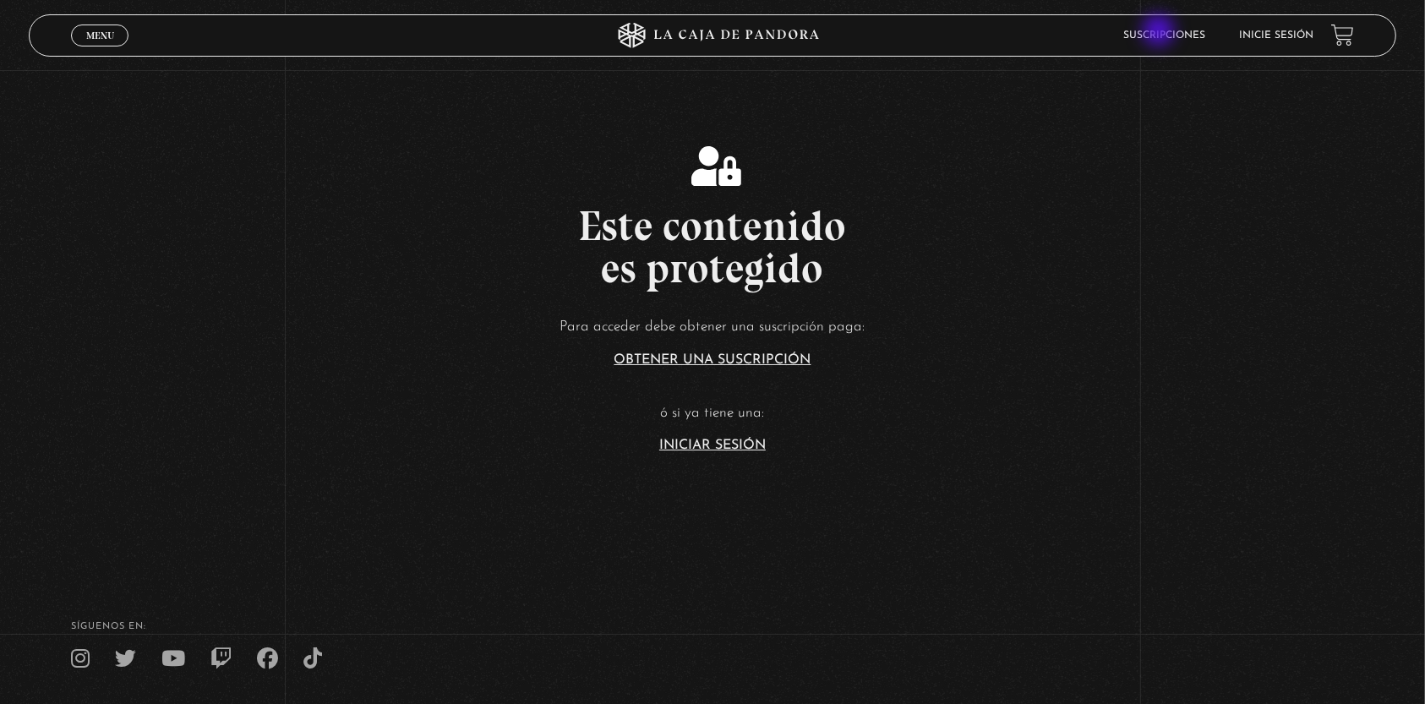
click at [1160, 32] on link "Suscripciones" at bounding box center [1165, 35] width 82 height 10
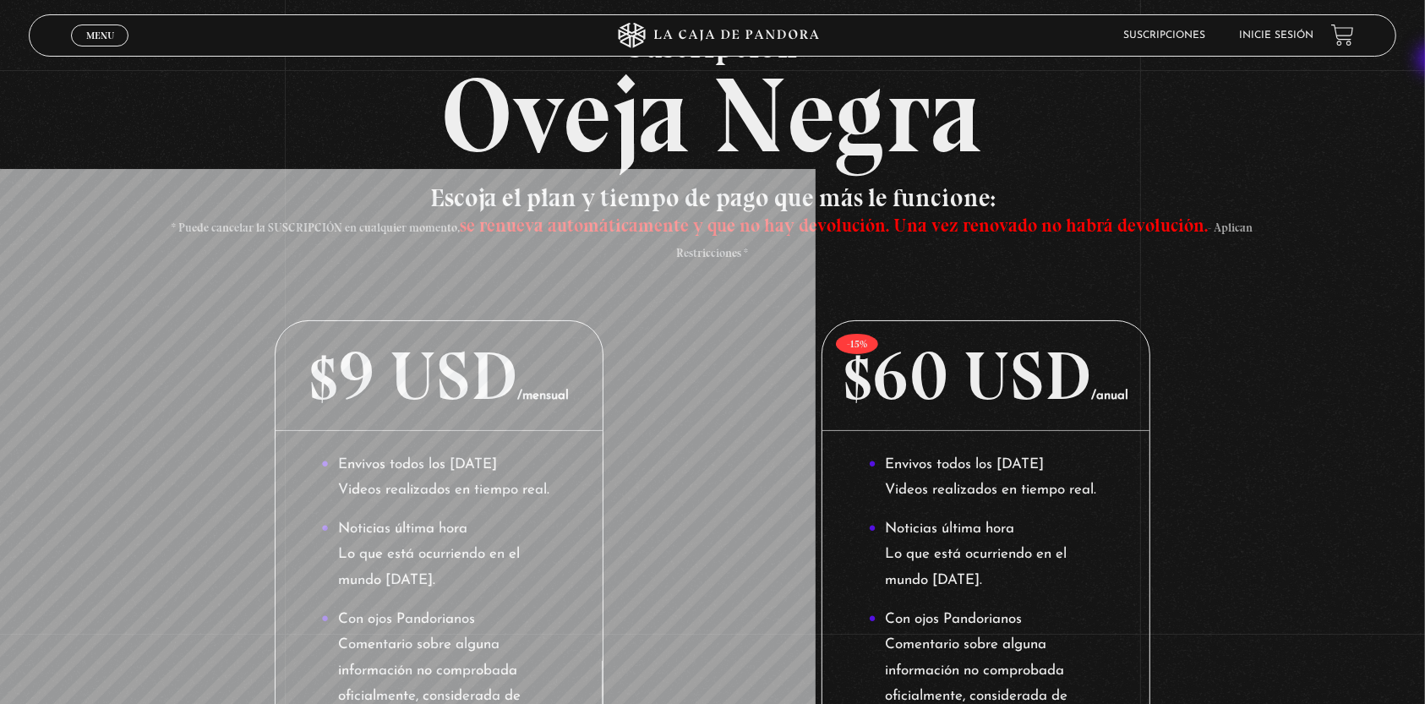
scroll to position [47, 0]
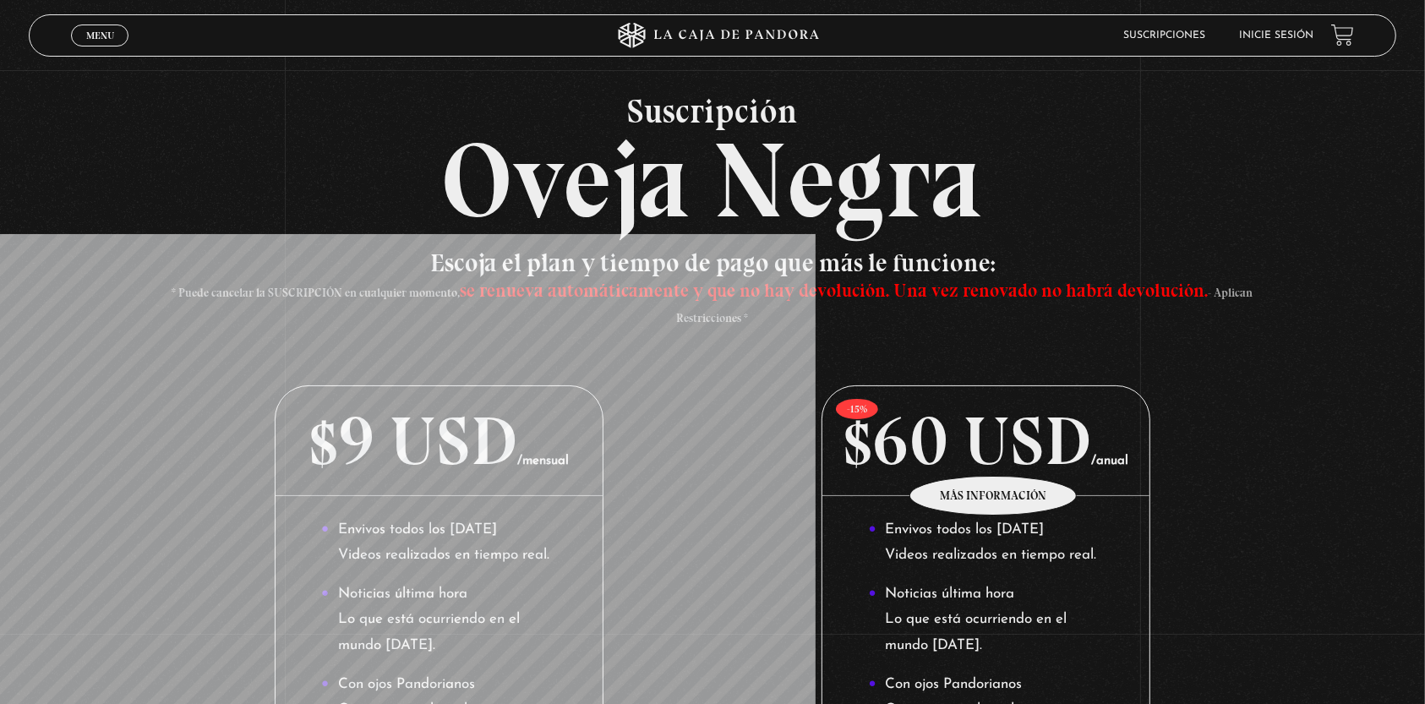
click at [994, 450] on p "$60 USD /anual" at bounding box center [985, 441] width 326 height 110
